Goal: Navigation & Orientation: Find specific page/section

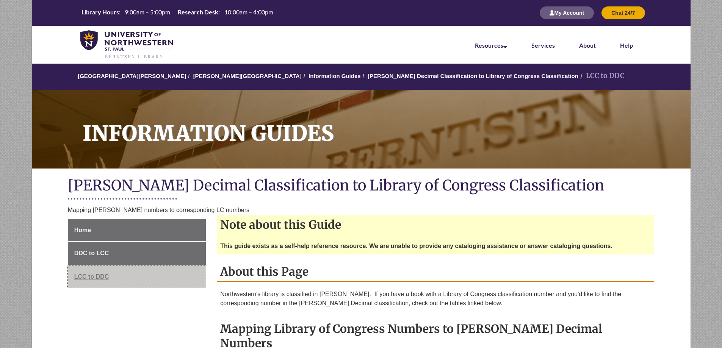
click at [88, 280] on link "LCC to DDC" at bounding box center [137, 277] width 138 height 23
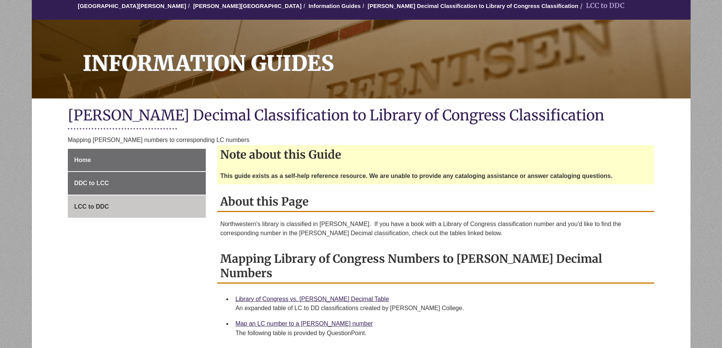
scroll to position [76, 0]
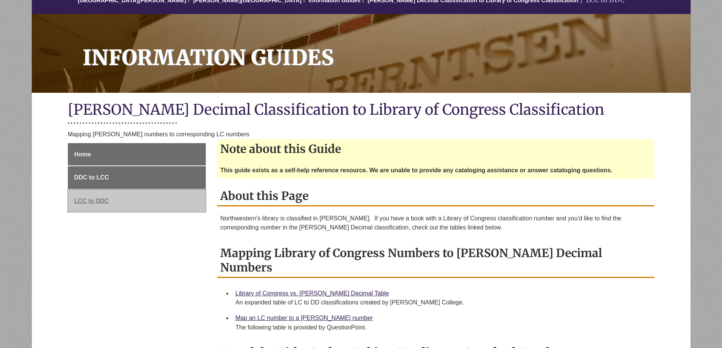
click at [88, 198] on span "LCC to DDC" at bounding box center [91, 201] width 35 height 6
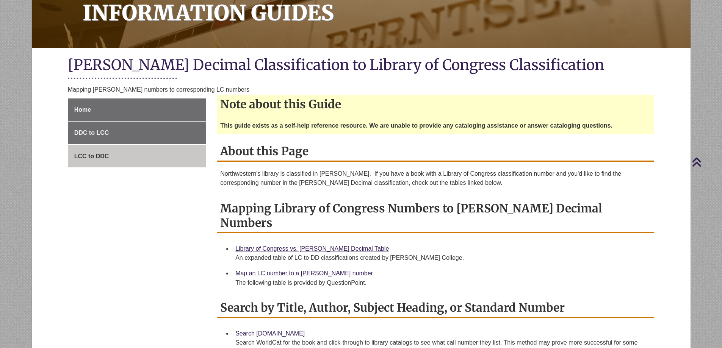
scroll to position [114, 0]
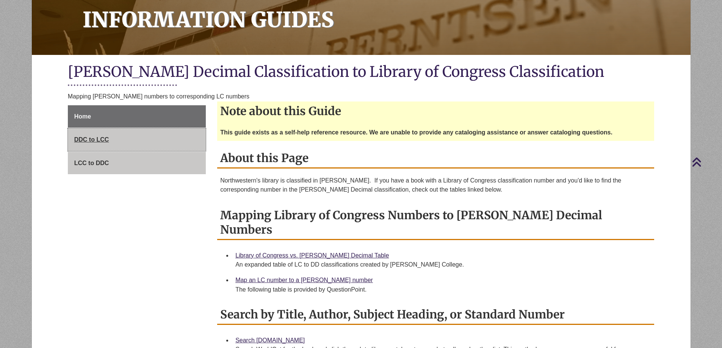
click at [106, 137] on span "DDC to LCC" at bounding box center [91, 140] width 35 height 6
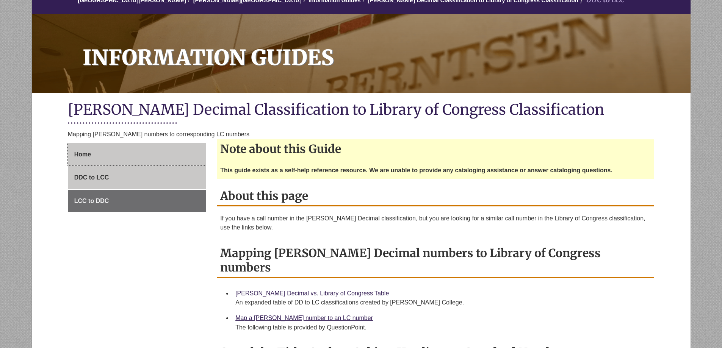
scroll to position [114, 0]
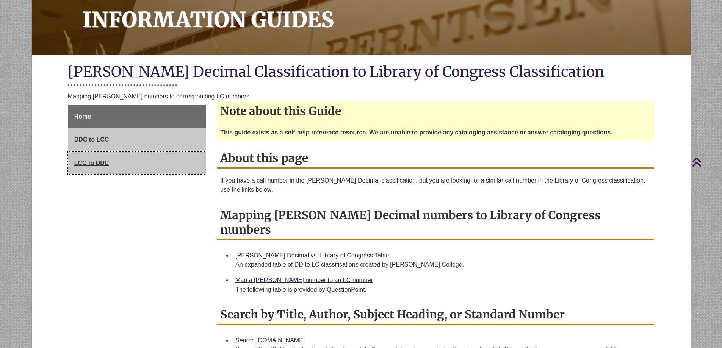
click at [100, 162] on span "LCC to DDC" at bounding box center [91, 163] width 35 height 6
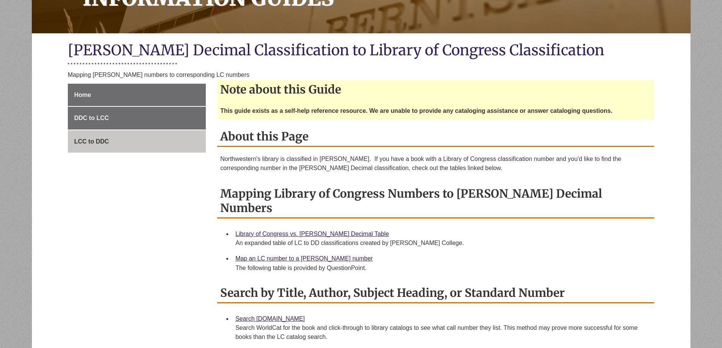
scroll to position [152, 0]
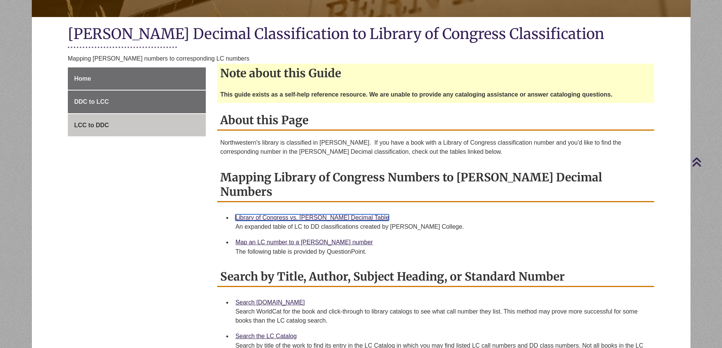
click at [273, 215] on link "Library of Congress vs. [PERSON_NAME] Decimal Table" at bounding box center [312, 218] width 154 height 6
